Goal: Task Accomplishment & Management: Manage account settings

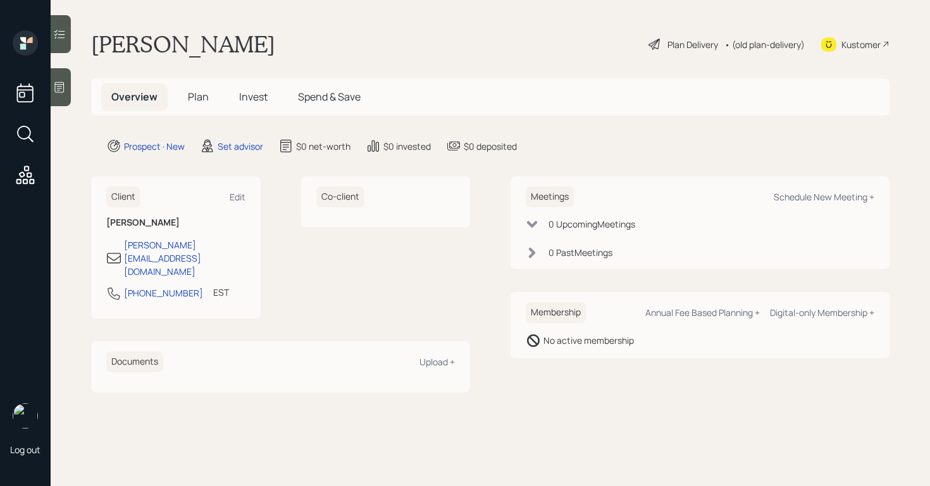
click at [58, 83] on icon at bounding box center [59, 87] width 13 height 13
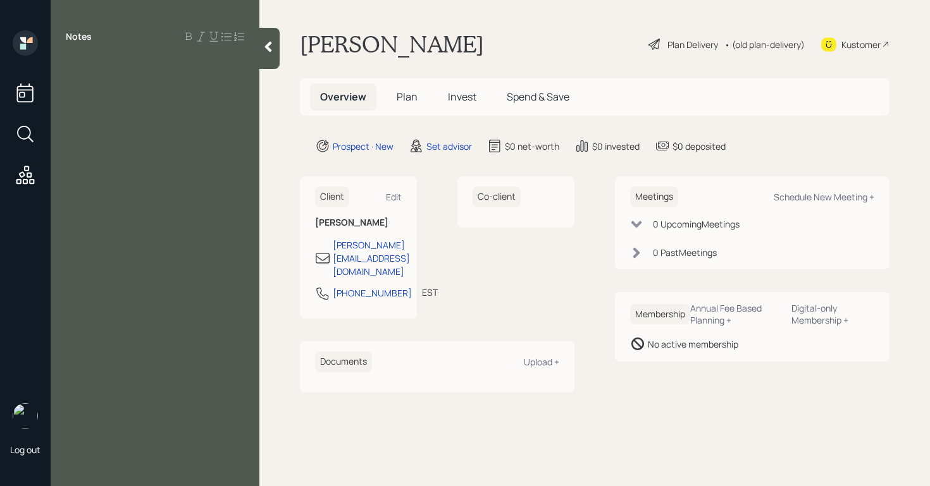
click at [98, 61] on div at bounding box center [155, 65] width 178 height 14
click at [203, 94] on div "$700K in stocks investments" at bounding box center [155, 93] width 178 height 14
click at [85, 174] on div "Notes taxes money market $250K $700K in stocks investments 4 different annuitie…" at bounding box center [155, 250] width 209 height 441
click at [87, 168] on div at bounding box center [155, 163] width 178 height 14
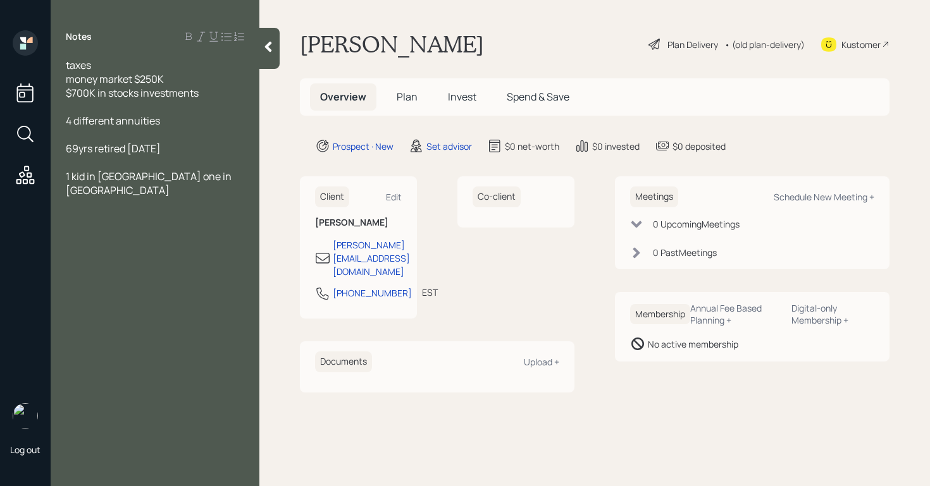
click at [166, 178] on span "1 kid in Pittsburgh one in nyc" at bounding box center [150, 184] width 168 height 28
click at [211, 178] on div "1 kid in Pittsburgh 1 in nyc" at bounding box center [155, 184] width 178 height 28
click at [69, 65] on span "taxes" at bounding box center [78, 65] width 25 height 14
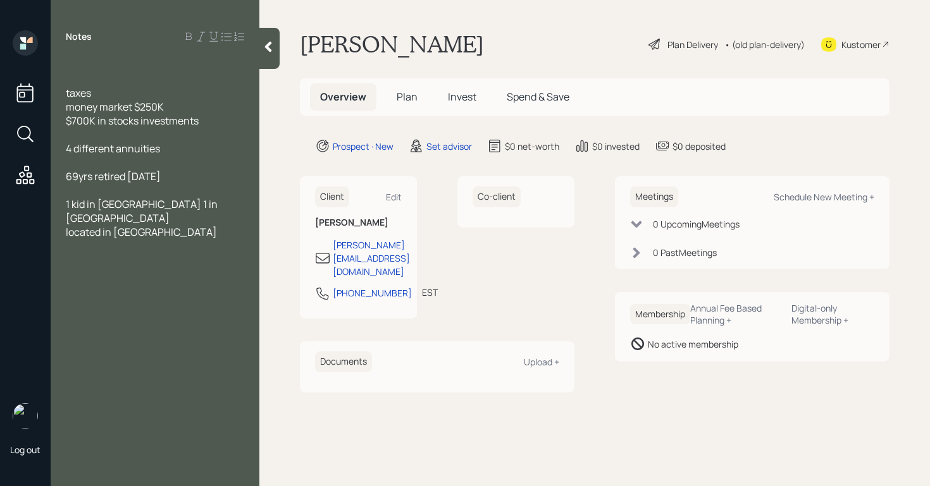
click at [116, 53] on div "Notes taxes money market $250K $700K in stocks investments 4 different annuitie…" at bounding box center [155, 250] width 209 height 441
click at [87, 58] on div at bounding box center [155, 65] width 178 height 14
click at [64, 91] on div "married taxes money market $250K $700K in stocks investments 4 different annuit…" at bounding box center [155, 162] width 209 height 209
click at [69, 93] on span "taxes" at bounding box center [78, 93] width 25 height 14
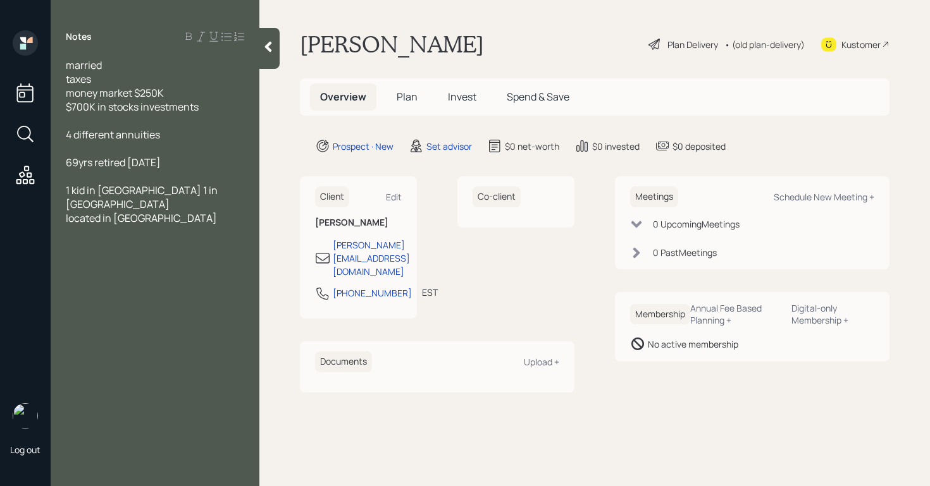
click at [108, 239] on div at bounding box center [155, 246] width 178 height 14
click at [129, 239] on span "IRA vanguard 475" at bounding box center [106, 246] width 80 height 14
click at [68, 239] on span "IRA vanguard 4$75" at bounding box center [108, 246] width 85 height 14
click at [149, 239] on span "T IRA vanguard 4$75" at bounding box center [113, 246] width 94 height 14
click at [116, 263] on div "Notes married taxes money market $250K $700K in stocks investments 4 different …" at bounding box center [155, 250] width 209 height 441
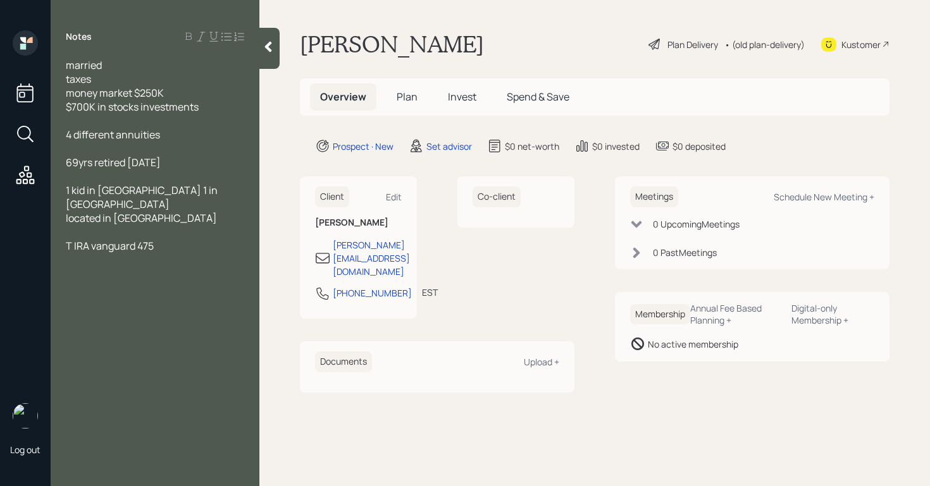
drag, startPoint x: 94, startPoint y: 247, endPoint x: 132, endPoint y: 245, distance: 38.6
click at [94, 247] on div "Notes married taxes money market $250K $700K in stocks investments 4 different …" at bounding box center [155, 250] width 209 height 441
click at [190, 242] on div "Notes married taxes money market $250K $700K in stocks investments 4 different …" at bounding box center [155, 250] width 209 height 441
click at [184, 239] on div "T IRA vanguard 475" at bounding box center [155, 246] width 178 height 14
click at [159, 239] on div "T IRA vanguard 475" at bounding box center [155, 246] width 178 height 14
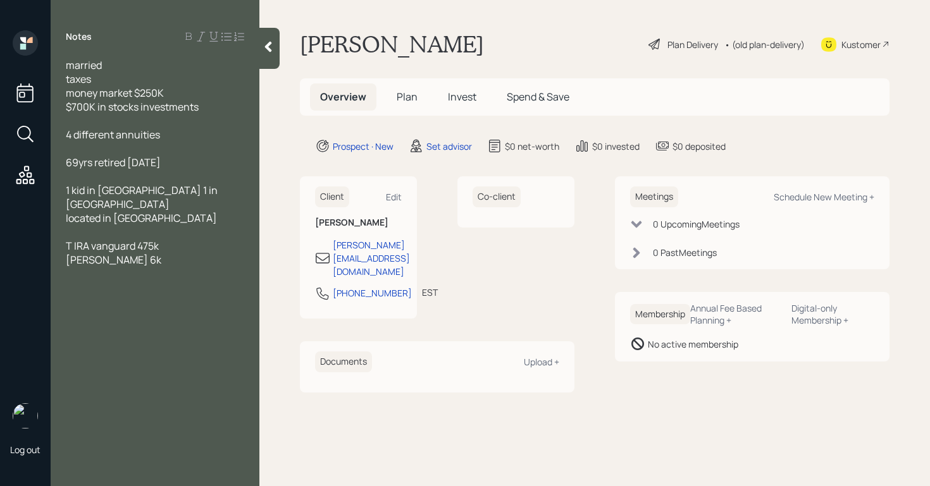
click at [109, 253] on div "roth 6k" at bounding box center [155, 260] width 178 height 14
drag, startPoint x: 89, startPoint y: 261, endPoint x: 14, endPoint y: 251, distance: 76.0
click at [14, 251] on div "Log out Notes married taxes money market $250K $700K in stocks investments 4 di…" at bounding box center [465, 243] width 930 height 486
click at [117, 294] on div "Notes married taxes money market $250K $700K in stocks investments 4 different …" at bounding box center [155, 250] width 209 height 441
drag, startPoint x: 85, startPoint y: 259, endPoint x: 62, endPoint y: 259, distance: 23.4
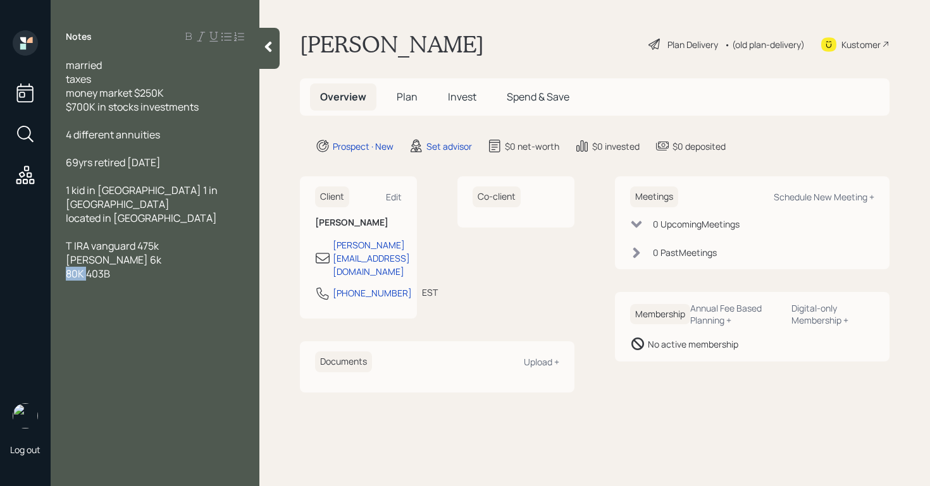
click at [62, 259] on div "married taxes money market $250K $700K in stocks investments 4 different annuit…" at bounding box center [155, 169] width 209 height 223
click at [145, 267] on div "403B" at bounding box center [155, 274] width 178 height 14
click at [85, 295] on span "245 money market form job?" at bounding box center [131, 302] width 130 height 14
click at [232, 295] on div "245K money market form job?" at bounding box center [155, 302] width 178 height 14
click at [201, 140] on div "4 different annuities" at bounding box center [155, 135] width 178 height 14
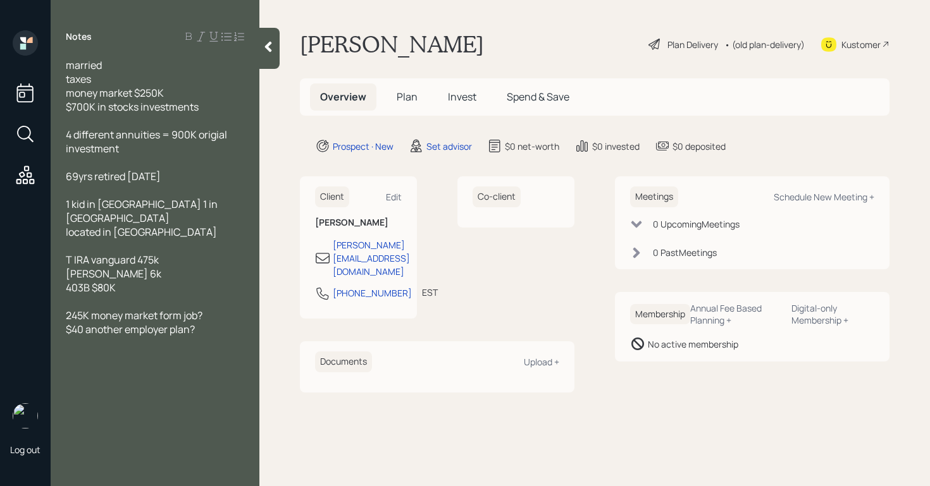
click at [204, 337] on div at bounding box center [155, 344] width 178 height 14
click at [152, 350] on span "checking /savings 130K" at bounding box center [120, 357] width 108 height 14
click at [192, 337] on div at bounding box center [155, 344] width 178 height 14
click at [196, 350] on div "checking /savings $130K" at bounding box center [155, 357] width 178 height 14
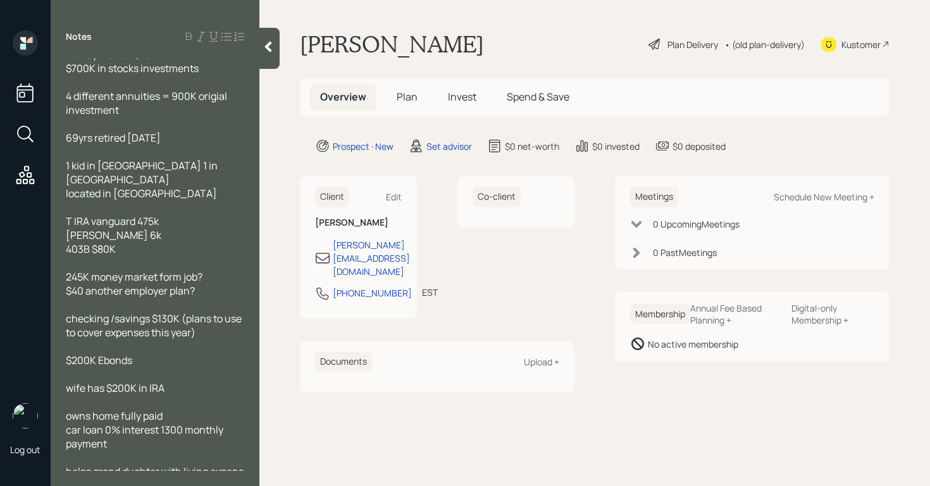
scroll to position [46, 0]
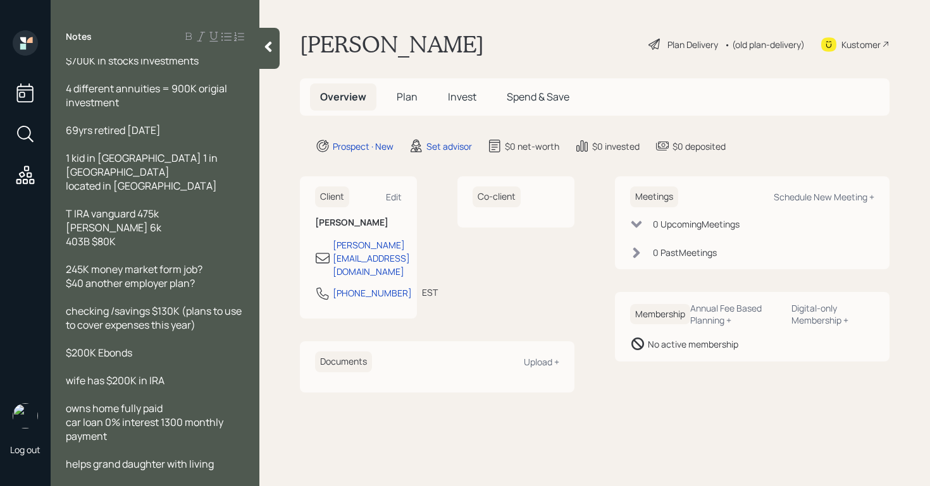
click at [122, 426] on div "car loan 0% interest 1300 monthly payment" at bounding box center [155, 430] width 178 height 28
click at [812, 202] on div "Schedule New Meeting +" at bounding box center [824, 197] width 101 height 12
select select "round-robin"
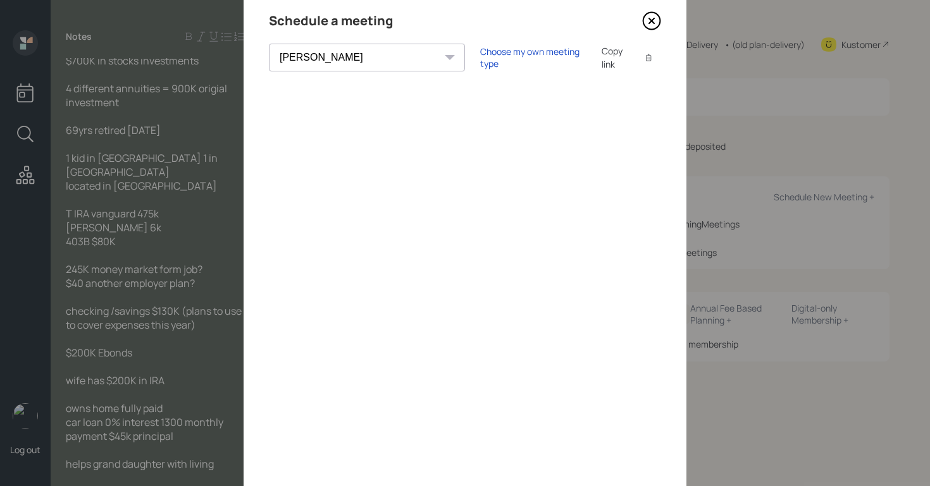
scroll to position [83, 0]
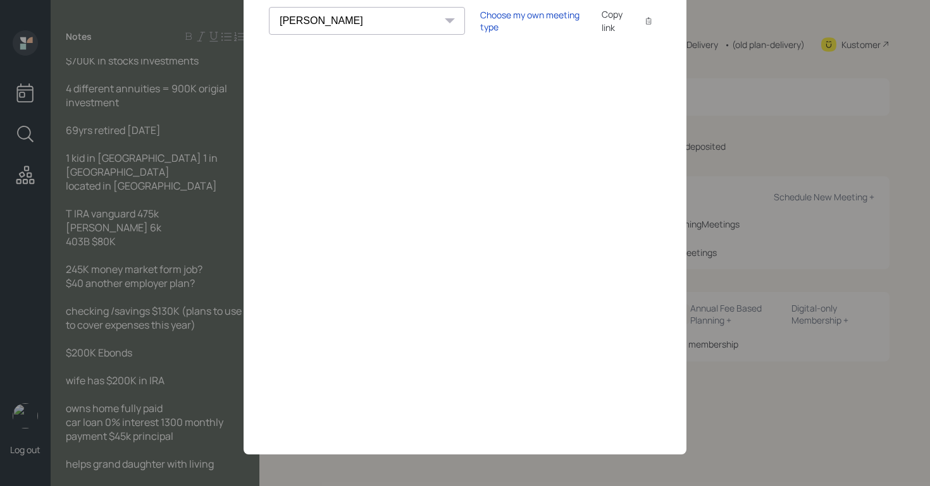
drag, startPoint x: 845, startPoint y: 36, endPoint x: 827, endPoint y: 15, distance: 27.4
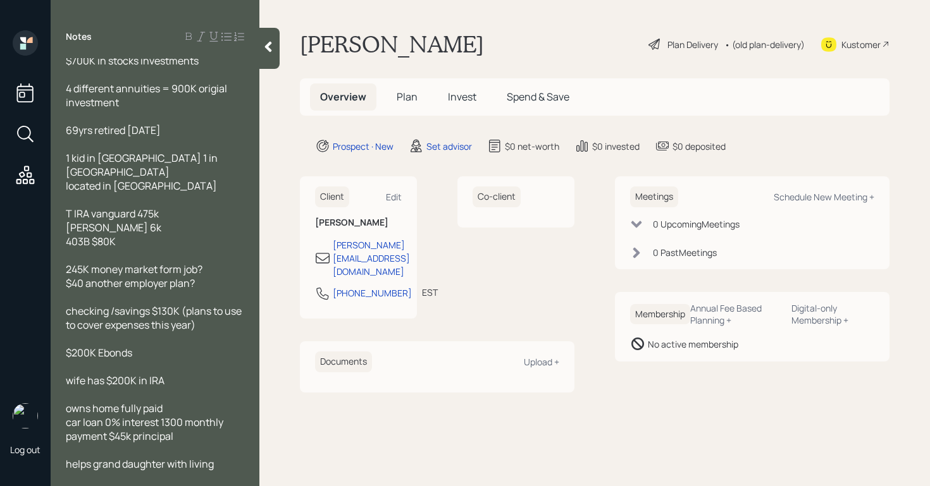
click at [642, 232] on div "0 Upcoming Meeting s 0 Past Meeting s" at bounding box center [752, 239] width 244 height 42
click at [638, 226] on icon at bounding box center [636, 224] width 13 height 13
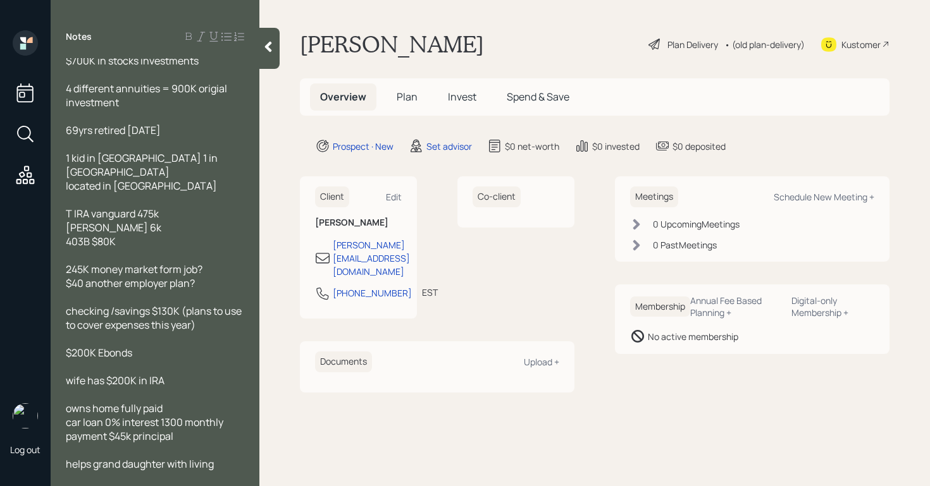
click at [638, 226] on icon at bounding box center [636, 224] width 13 height 13
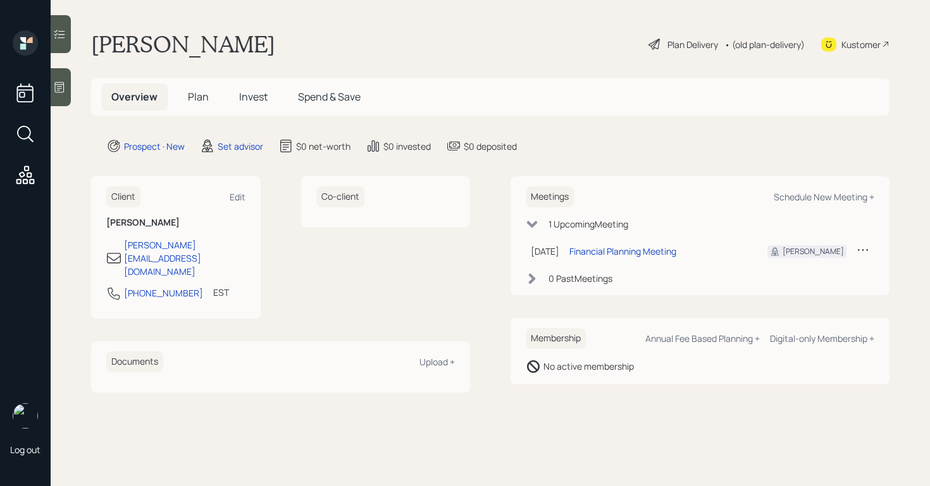
click at [862, 31] on div "Kustomer" at bounding box center [855, 44] width 68 height 28
click at [539, 245] on div "[DATE]" at bounding box center [545, 251] width 28 height 13
click at [862, 252] on icon at bounding box center [863, 250] width 13 height 13
click at [726, 204] on div "Meetings Schedule New Meeting +" at bounding box center [700, 197] width 349 height 21
click at [59, 82] on icon at bounding box center [59, 87] width 9 height 11
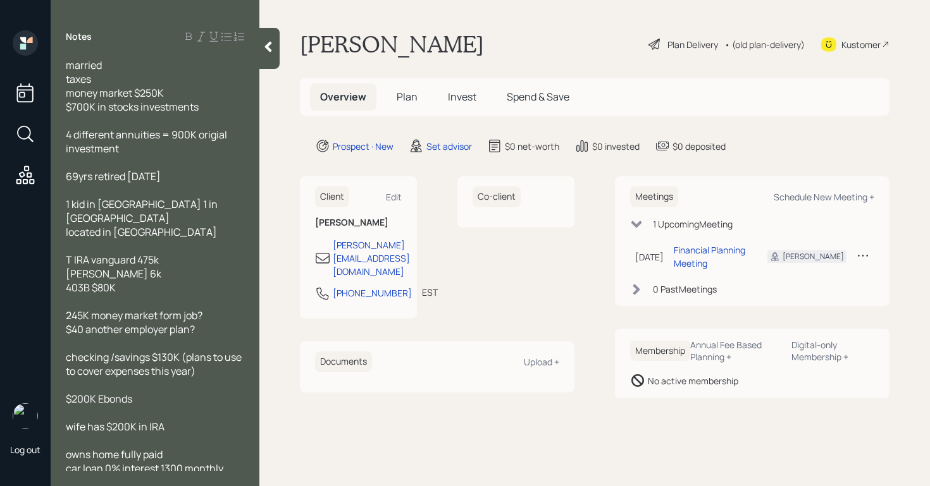
click at [121, 85] on span "married taxes money market $250K $700K in stocks investments" at bounding box center [132, 86] width 133 height 56
click at [159, 81] on div "married concern: taxes money market $250K $700K in stocks investments" at bounding box center [155, 86] width 178 height 56
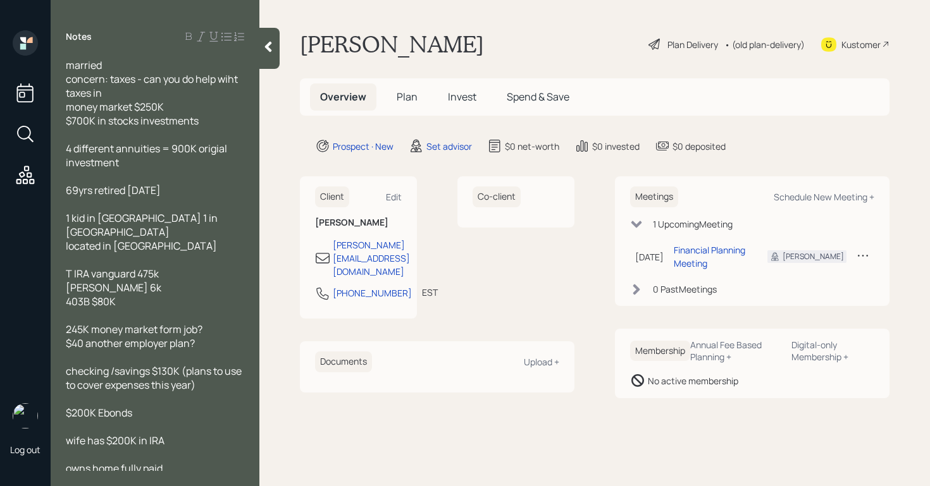
click at [226, 81] on span "married concern: taxes - can you do help wiht taxes in money market $250K $700K…" at bounding box center [153, 93] width 174 height 70
click at [142, 95] on div "married concern: taxes - can you do help with taxes in money market $250K $700K…" at bounding box center [155, 93] width 178 height 70
click at [195, 85] on span "married concern: taxes - can you do help with taxes in money market $250K $700K…" at bounding box center [153, 93] width 174 height 70
click at [140, 97] on div "married concern: taxes - can you help with taxes in money market $250K $700K in…" at bounding box center [155, 93] width 178 height 70
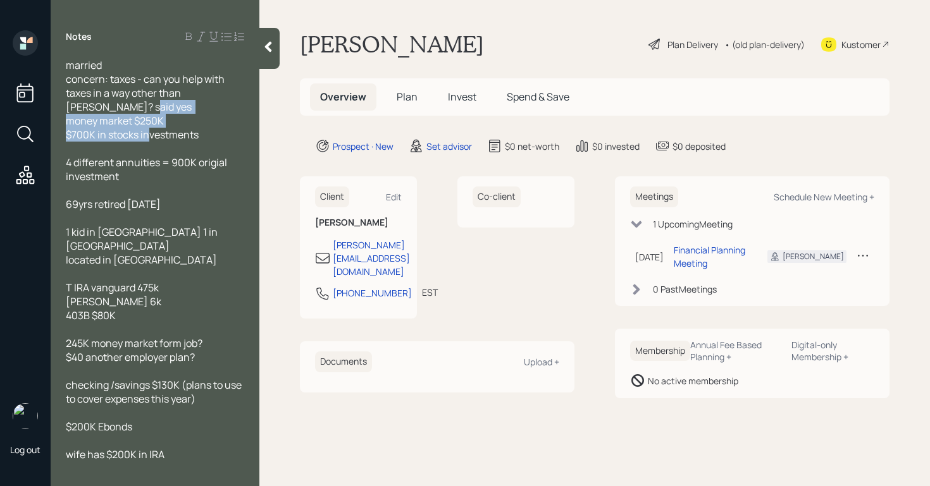
drag, startPoint x: 207, startPoint y: 133, endPoint x: 60, endPoint y: 127, distance: 146.9
click at [59, 126] on div "married concern: taxes - can you help with taxes in a way other than [PERSON_NA…" at bounding box center [155, 264] width 209 height 413
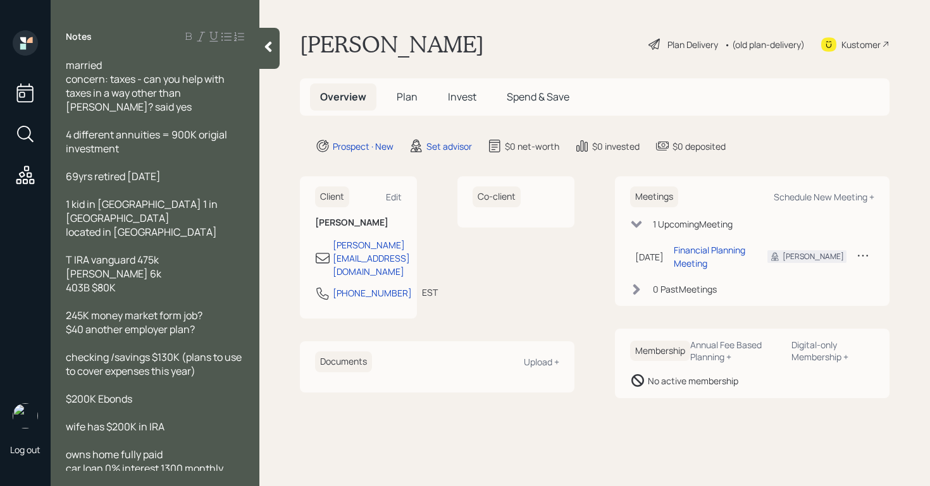
click at [104, 128] on div at bounding box center [155, 121] width 178 height 14
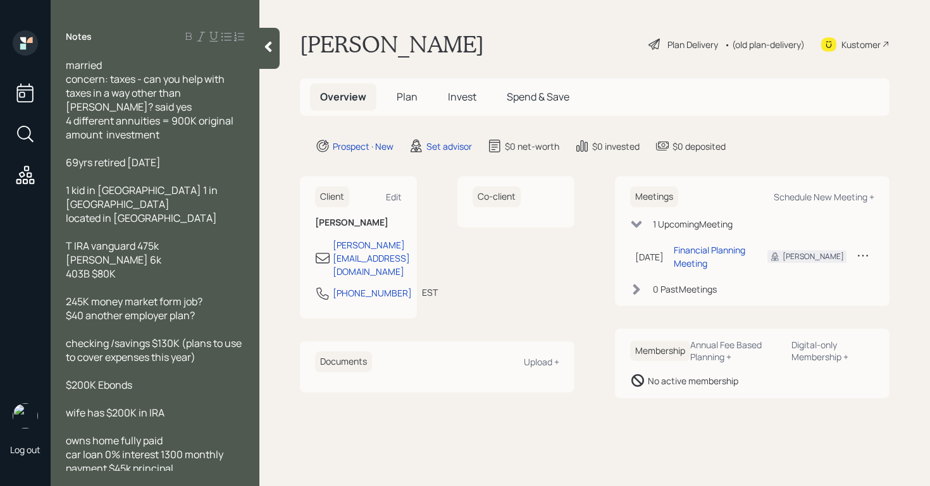
drag, startPoint x: 197, startPoint y: 180, endPoint x: 68, endPoint y: 170, distance: 129.4
click at [68, 170] on div "69yrs retired [DATE]" at bounding box center [155, 163] width 178 height 14
copy span "69yrs retired [DATE]"
click at [101, 56] on div "Notes married concern: taxes - can you help with taxes in a way other than [PER…" at bounding box center [155, 250] width 209 height 441
click at [67, 65] on span "married concern: taxes - can you help with taxes in a way other than [PERSON_NA…" at bounding box center [146, 86] width 161 height 56
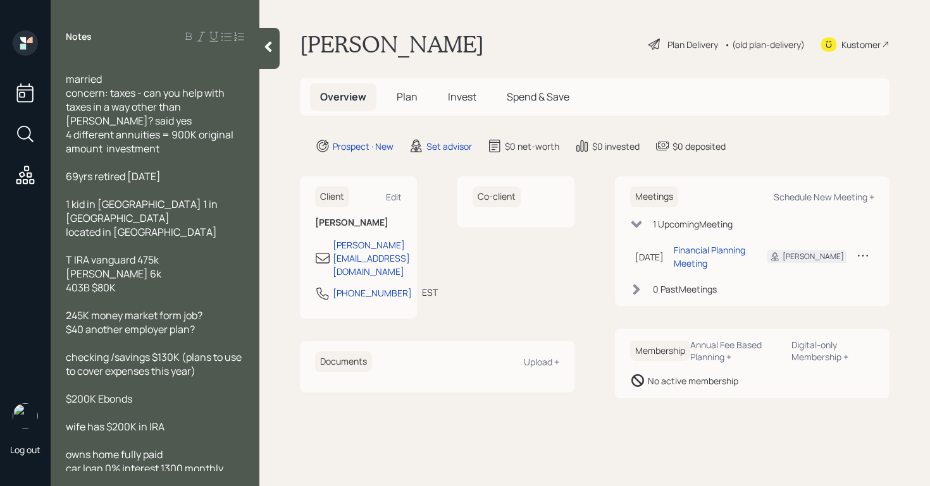
click at [80, 62] on div at bounding box center [155, 65] width 178 height 14
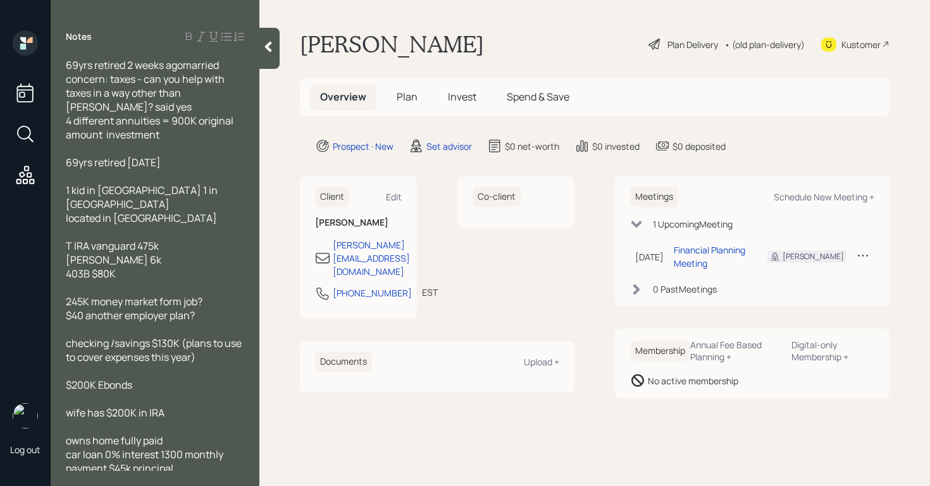
drag, startPoint x: 192, startPoint y: 173, endPoint x: 45, endPoint y: 176, distance: 147.4
click at [44, 176] on div "Log out Notes 69yrs retired 2 weeks agomarried concern: taxes - can you help wi…" at bounding box center [465, 243] width 930 height 486
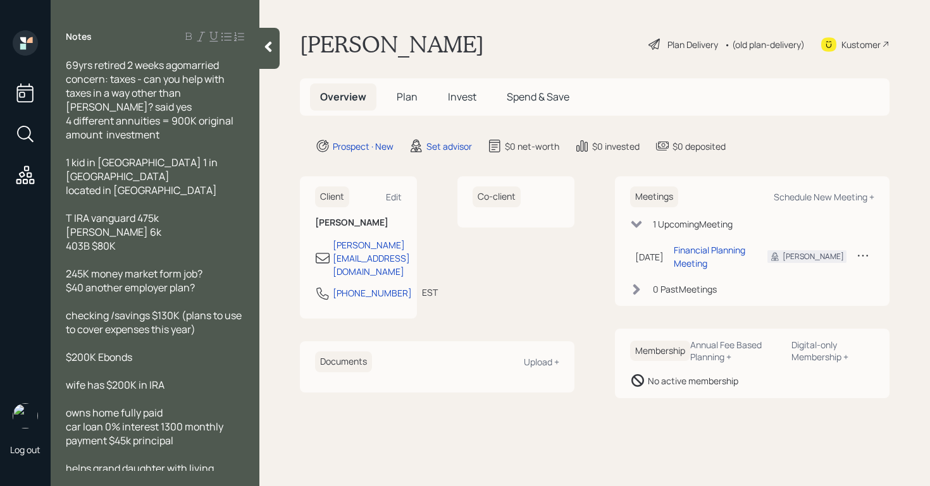
click at [193, 173] on div "1 kid in [GEOGRAPHIC_DATA] 1 in [GEOGRAPHIC_DATA] located in [GEOGRAPHIC_DATA]" at bounding box center [155, 177] width 178 height 42
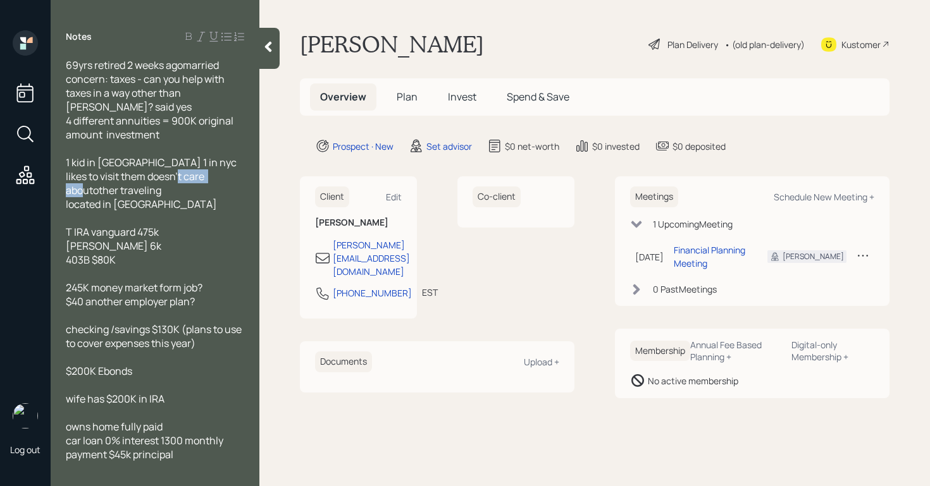
click at [178, 193] on span "1 kid in [GEOGRAPHIC_DATA] 1 in nyc likes to visit them doesn't care aboutother…" at bounding box center [152, 184] width 173 height 56
click at [167, 211] on div "1 kid in [GEOGRAPHIC_DATA] 1 in nyc likes to visit them doesn't care about othe…" at bounding box center [155, 184] width 178 height 56
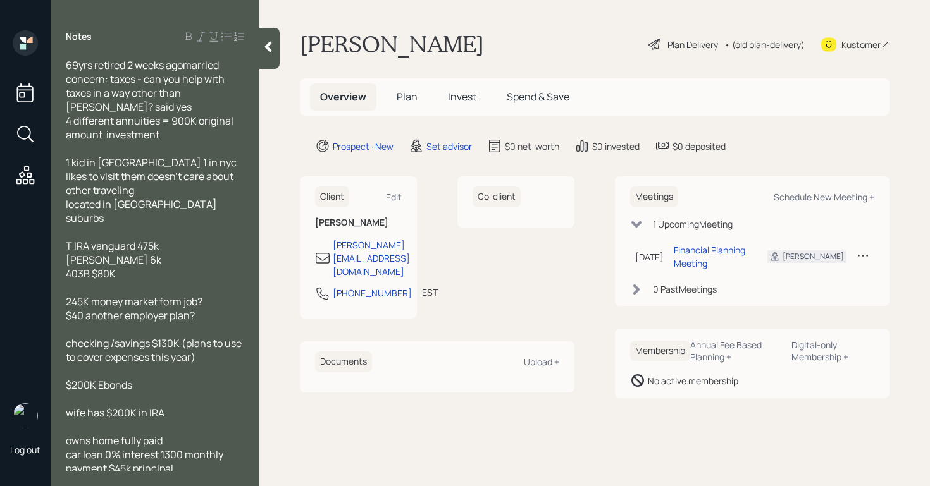
click at [65, 220] on div "69yrs retired 2 weeks agomarried concern: taxes - can you help with taxes in a …" at bounding box center [155, 264] width 209 height 413
click at [66, 221] on span "1 kid in [GEOGRAPHIC_DATA] 1 in nyc likes to visit them doesn't care about othe…" at bounding box center [152, 191] width 173 height 70
click at [115, 229] on div at bounding box center [155, 232] width 178 height 14
click at [68, 219] on span "1 kid in [GEOGRAPHIC_DATA] 1 in nyc likes to visit them doesn't care about othe…" at bounding box center [152, 191] width 173 height 70
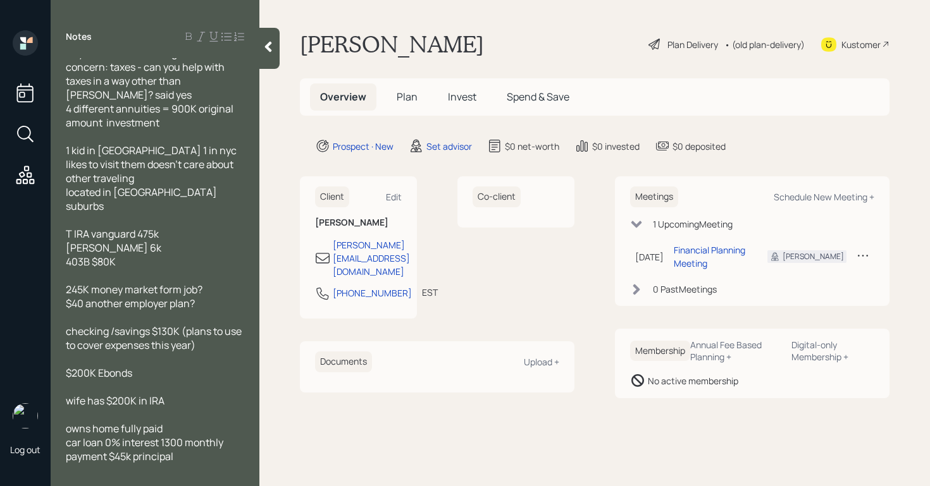
scroll to position [59, 0]
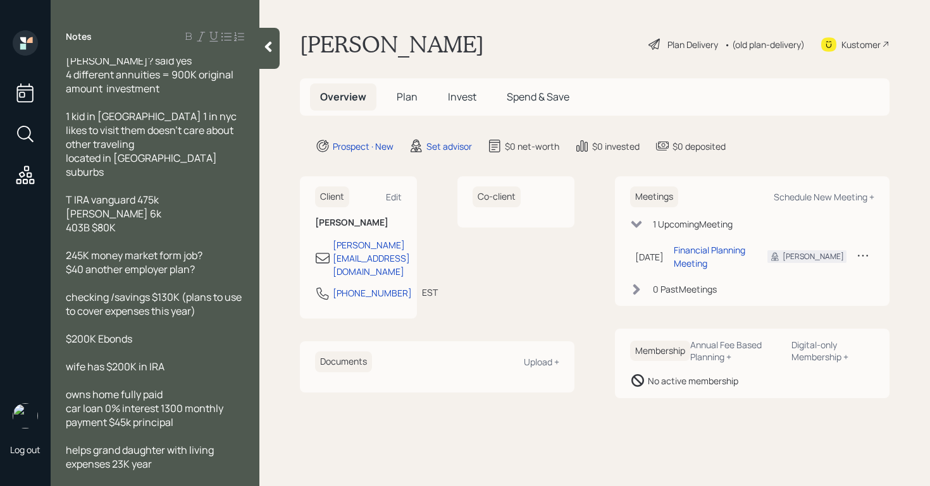
click at [66, 270] on span "245K money market form job? $40 another employer plan?" at bounding box center [134, 263] width 137 height 28
click at [84, 276] on span "$40 another employer plan?" at bounding box center [130, 270] width 129 height 14
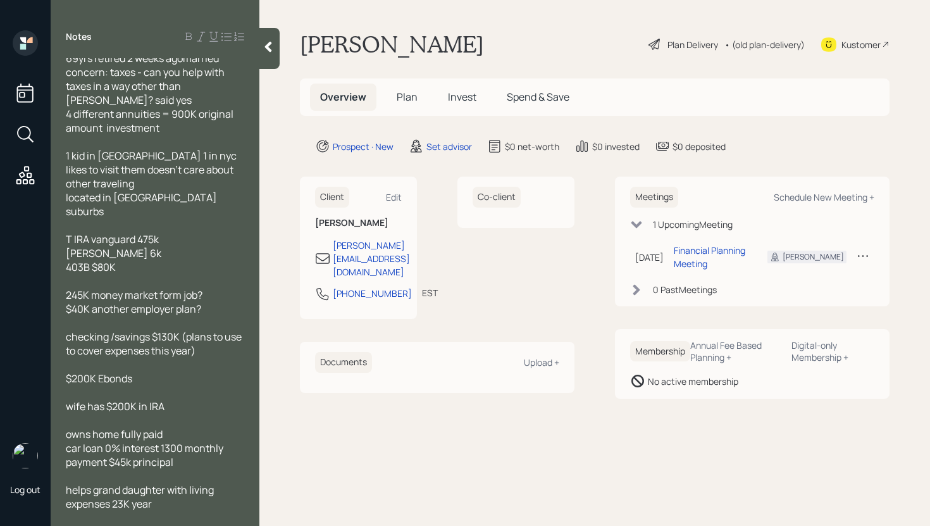
scroll to position [34, 0]
click at [868, 42] on div "Kustomer" at bounding box center [860, 44] width 39 height 13
click at [863, 252] on icon at bounding box center [863, 255] width 13 height 13
click at [815, 278] on div "Reschedule" at bounding box center [823, 280] width 91 height 12
drag, startPoint x: 305, startPoint y: 46, endPoint x: 514, endPoint y: 55, distance: 209.6
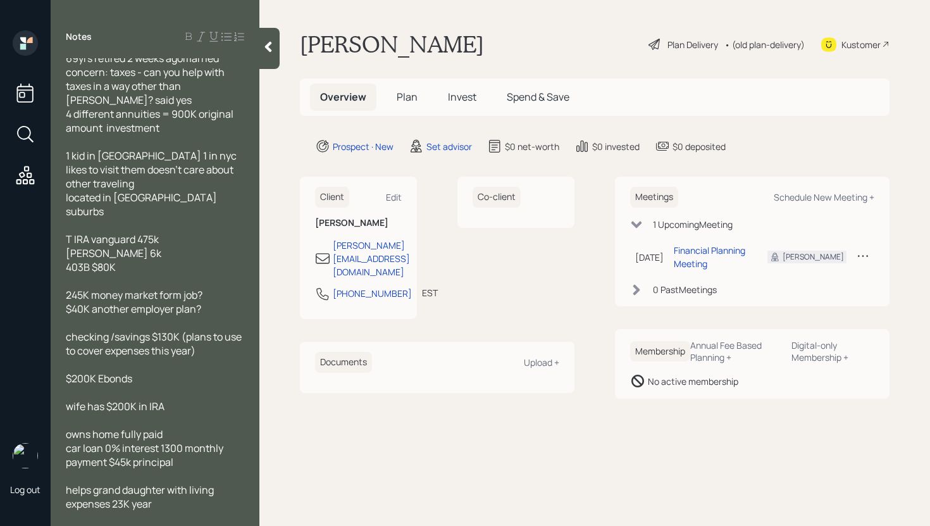
click at [514, 55] on div "[PERSON_NAME] Plan Delivery • (old plan-delivery) Kustomer" at bounding box center [595, 44] width 590 height 28
copy h1 "[PERSON_NAME]"
click at [452, 147] on div "Set advisor" at bounding box center [449, 146] width 46 height 13
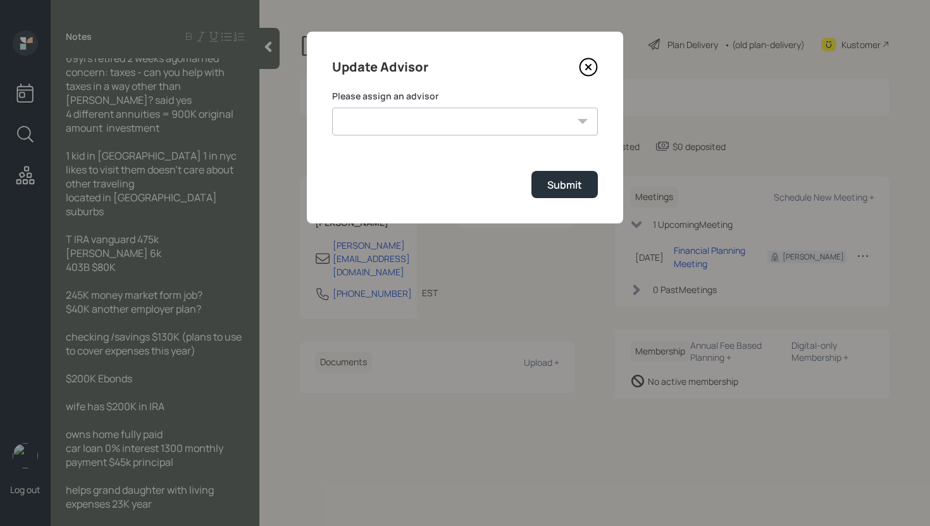
click at [529, 132] on select "[PERSON_NAME] [PERSON_NAME] [PERSON_NAME] [PERSON_NAME] End [PERSON_NAME] [PERS…" at bounding box center [465, 122] width 266 height 28
select select "8b79112e-3cfb-44f9-89e7-15267fe946c1"
click at [332, 108] on select "[PERSON_NAME] [PERSON_NAME] [PERSON_NAME] [PERSON_NAME] End [PERSON_NAME] [PERS…" at bounding box center [465, 122] width 266 height 28
click at [566, 183] on div "Submit" at bounding box center [564, 185] width 35 height 14
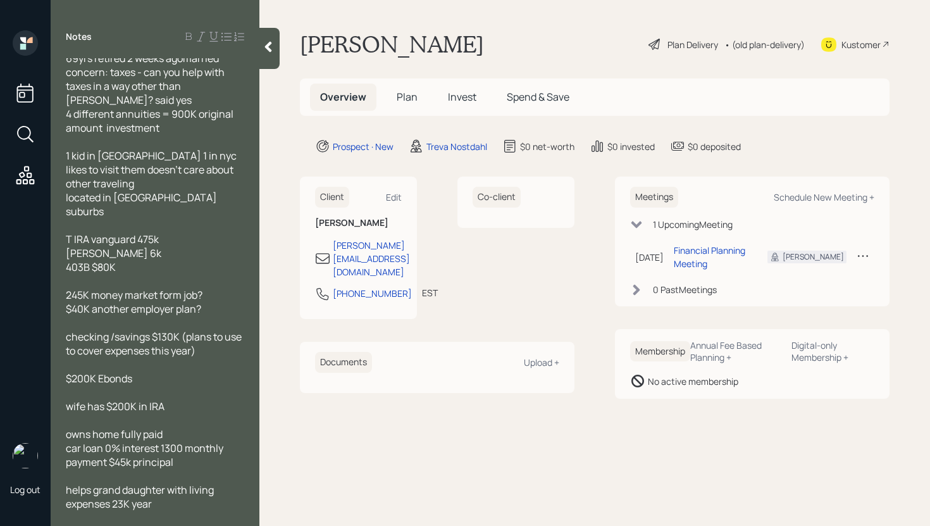
click at [259, 50] on div at bounding box center [269, 48] width 20 height 41
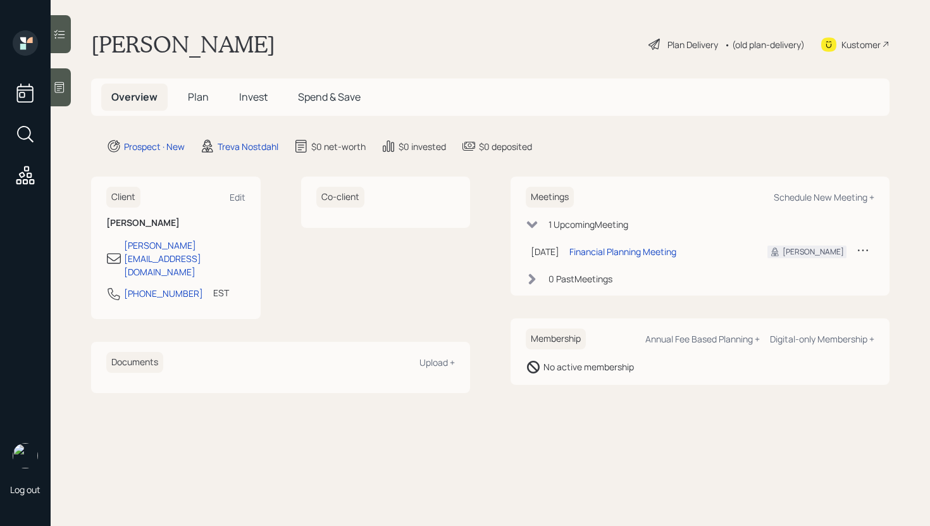
click at [877, 49] on div "Kustomer" at bounding box center [860, 44] width 39 height 13
